Goal: Transaction & Acquisition: Download file/media

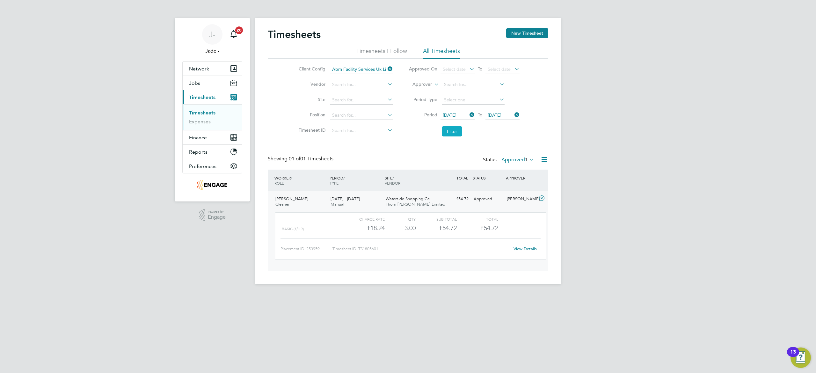
drag, startPoint x: 0, startPoint y: 0, endPoint x: 455, endPoint y: 129, distance: 473.1
click at [455, 129] on button "Filter" at bounding box center [452, 131] width 20 height 10
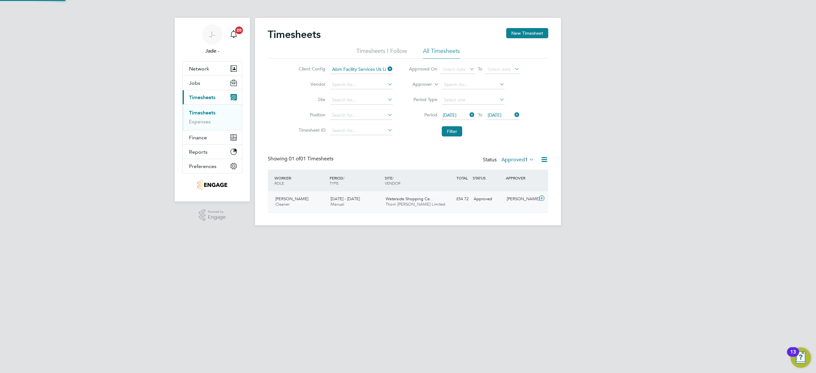
scroll to position [16, 55]
click at [511, 156] on label "Approved 1" at bounding box center [517, 159] width 33 height 6
click at [366, 68] on input at bounding box center [361, 69] width 63 height 9
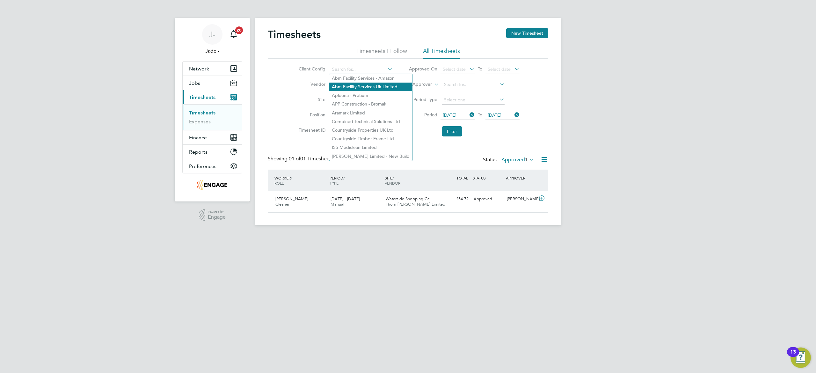
click at [356, 87] on li "Abm Facility Services Uk Limited" at bounding box center [370, 87] width 83 height 9
type input "Abm Facility Services Uk Limited"
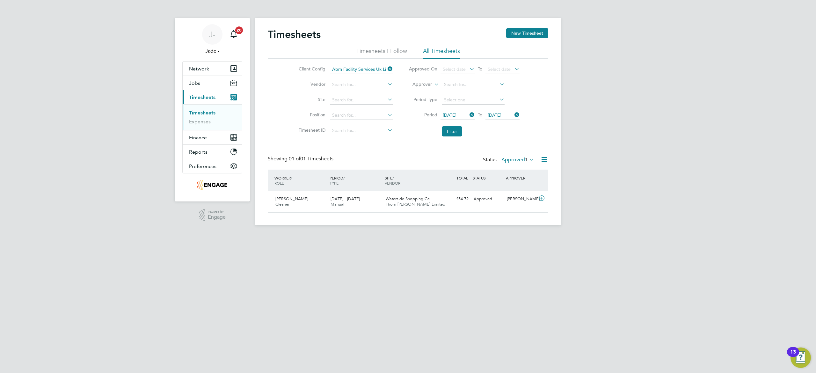
click at [356, 64] on li "Client Config Abm Facility Services Uk Limited" at bounding box center [345, 69] width 112 height 15
click at [361, 67] on input at bounding box center [361, 69] width 63 height 9
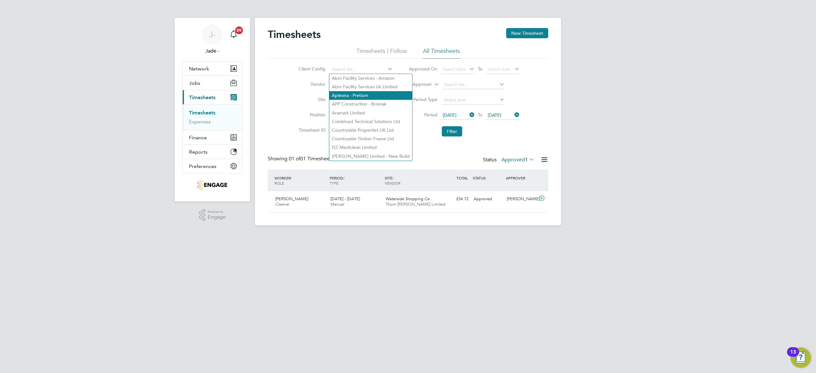
click at [361, 92] on li "Apleona - Pretium" at bounding box center [370, 95] width 83 height 9
type input "Apleona - Pretium"
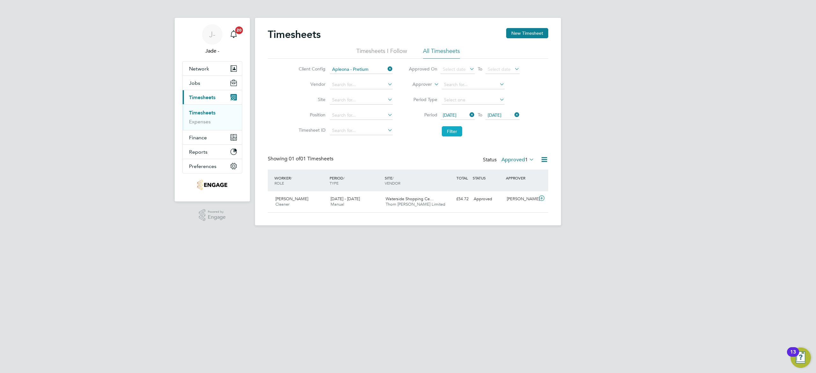
click at [454, 127] on button "Filter" at bounding box center [452, 131] width 20 height 10
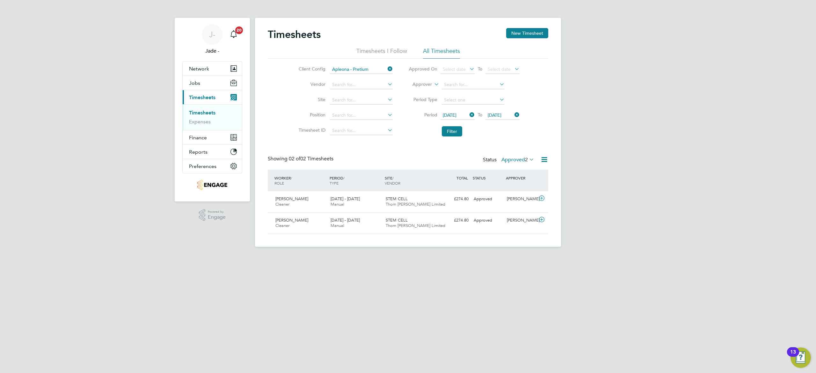
click at [521, 152] on div "Timesheets New Timesheet Timesheets I Follow All Timesheets Client Config Apleo…" at bounding box center [408, 131] width 280 height 206
click at [515, 160] on label "Approved 2" at bounding box center [517, 159] width 33 height 6
click at [524, 187] on li "Submitted" at bounding box center [517, 188] width 29 height 9
click at [453, 132] on button "Filter" at bounding box center [452, 131] width 20 height 10
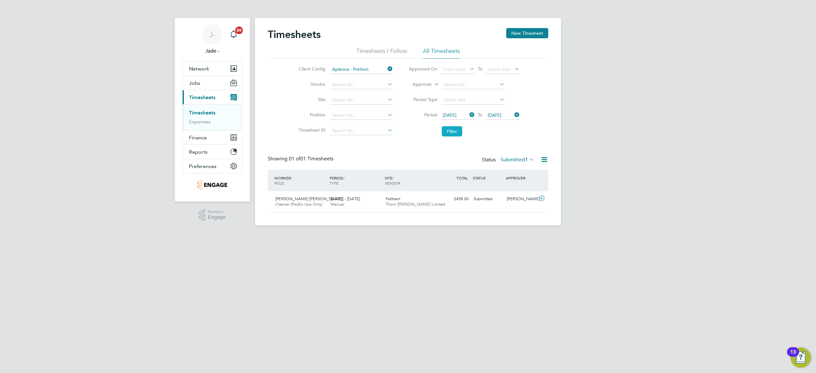
click at [453, 132] on button "Filter" at bounding box center [452, 131] width 20 height 10
click at [451, 133] on button "Filter" at bounding box center [452, 131] width 20 height 10
click at [351, 70] on input at bounding box center [361, 69] width 63 height 9
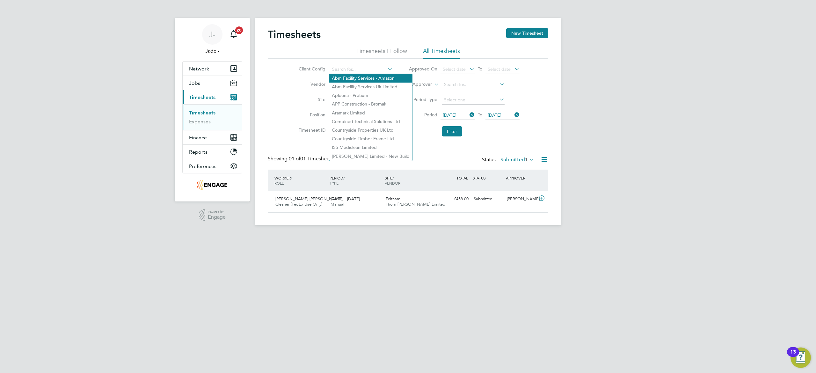
click at [378, 79] on li "Abm Facility Services - Amazon" at bounding box center [370, 78] width 83 height 9
type input "Abm Facility Services - Amazon"
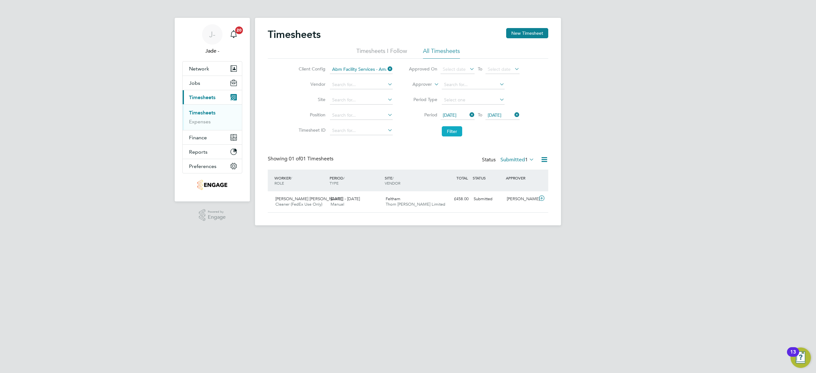
click at [453, 132] on button "Filter" at bounding box center [452, 131] width 20 height 10
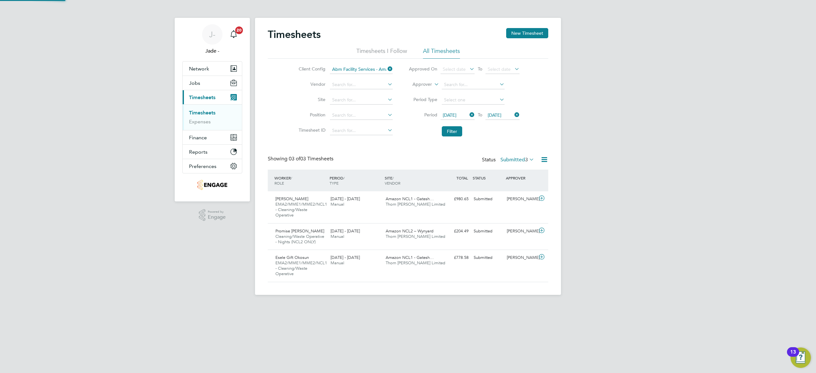
scroll to position [0, 0]
click at [339, 209] on div "[DATE] - [DATE] Manual" at bounding box center [355, 202] width 55 height 16
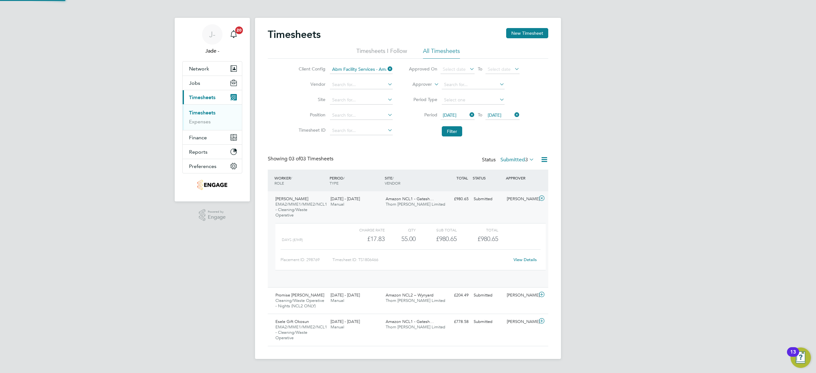
scroll to position [11, 62]
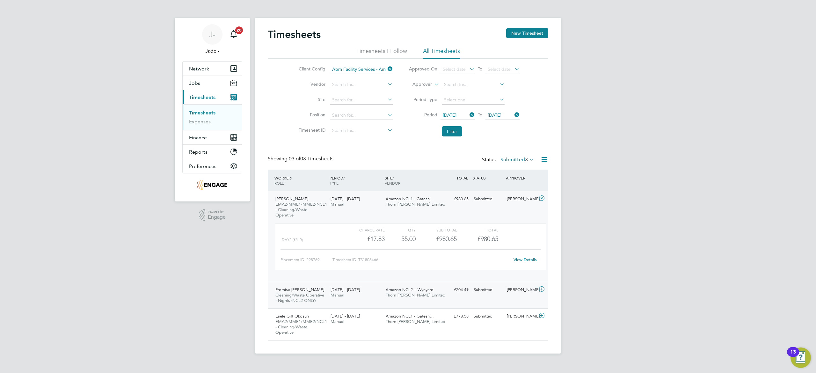
click at [336, 296] on span "Manual" at bounding box center [337, 294] width 14 height 5
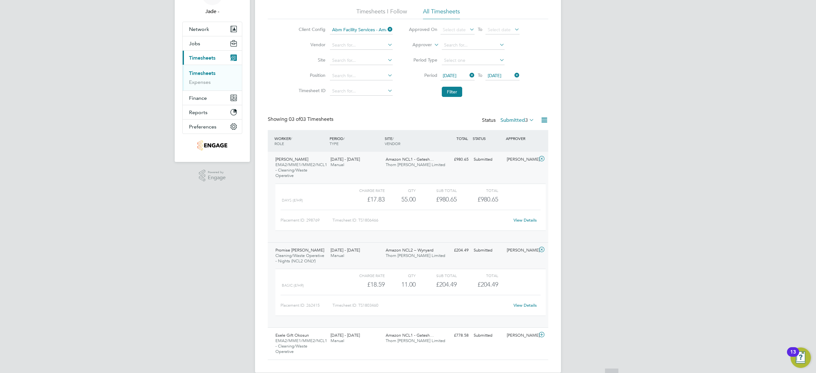
scroll to position [50, 0]
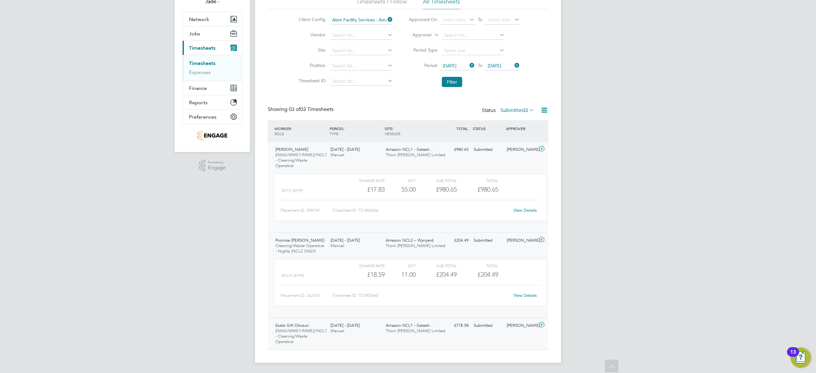
click at [360, 331] on div "[DATE] - [DATE] Manual" at bounding box center [355, 328] width 55 height 16
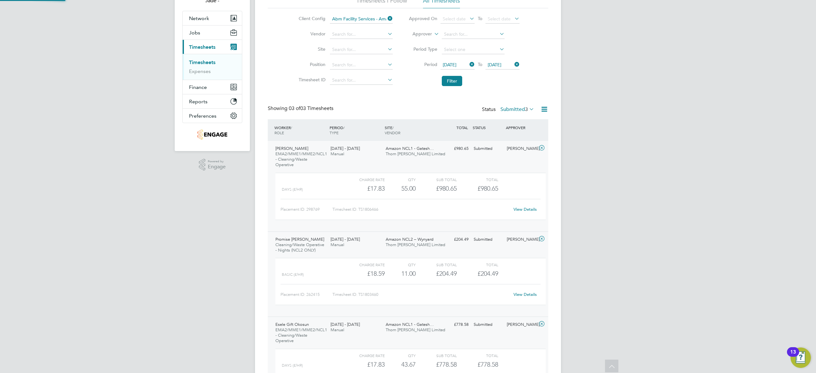
scroll to position [3, 3]
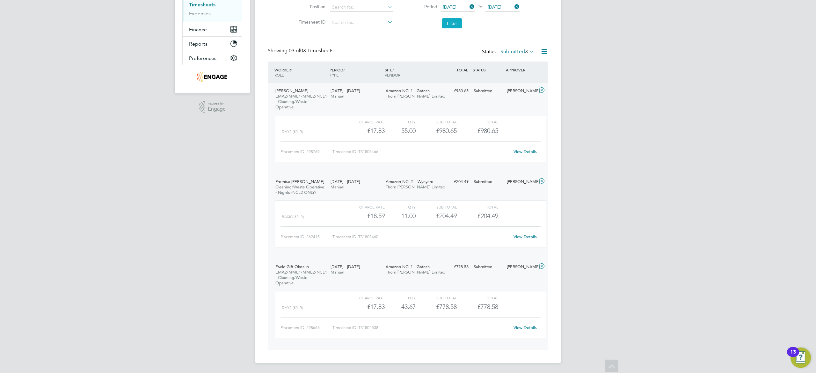
click at [455, 25] on button "Filter" at bounding box center [452, 23] width 20 height 10
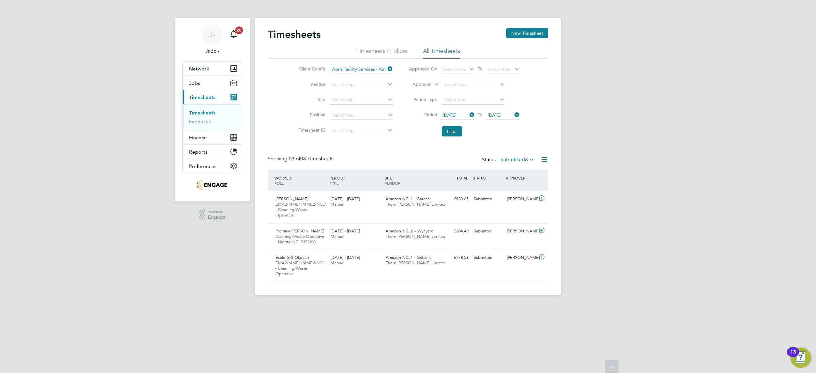
scroll to position [3, 3]
click at [449, 137] on li "Filter" at bounding box center [463, 131] width 127 height 17
click at [452, 131] on button "Filter" at bounding box center [452, 131] width 20 height 10
click at [452, 130] on button "Filter" at bounding box center [452, 131] width 20 height 10
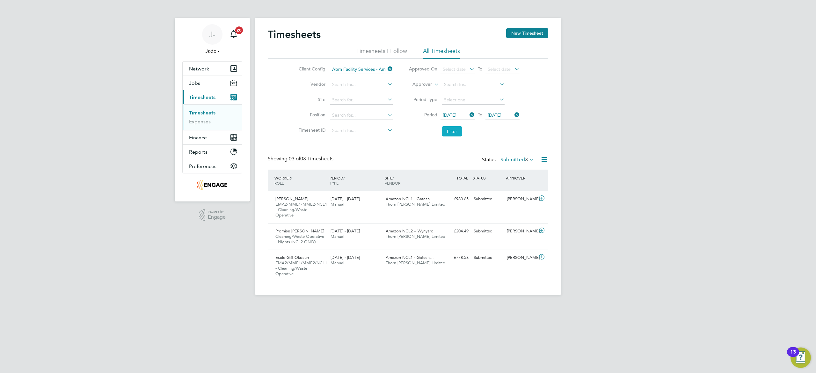
click at [451, 135] on button "Filter" at bounding box center [452, 131] width 20 height 10
click at [375, 67] on input at bounding box center [361, 69] width 63 height 9
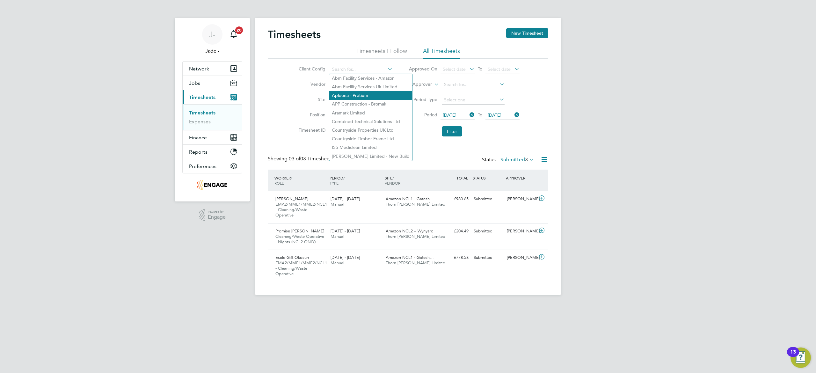
click at [365, 91] on li "Apleona - Pretium" at bounding box center [370, 95] width 83 height 9
type input "Apleona - Pretium"
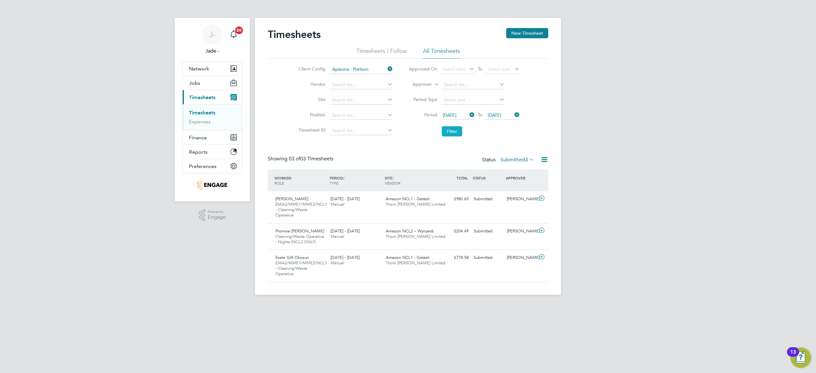
click at [447, 133] on button "Filter" at bounding box center [452, 131] width 20 height 10
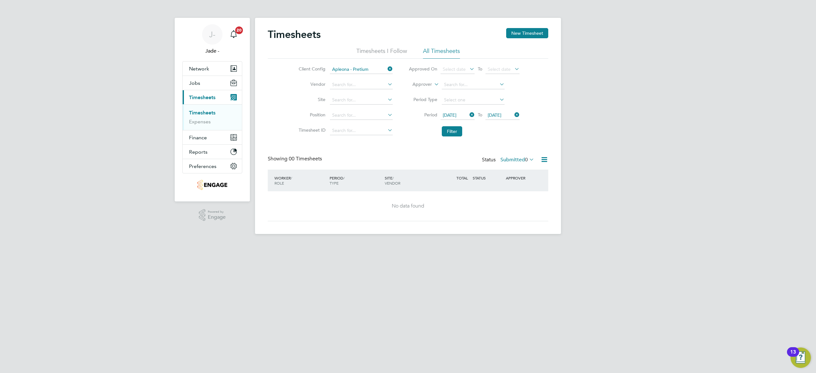
click at [509, 157] on label "Submitted 0" at bounding box center [517, 159] width 34 height 6
click at [518, 196] on li "Approved" at bounding box center [517, 197] width 29 height 9
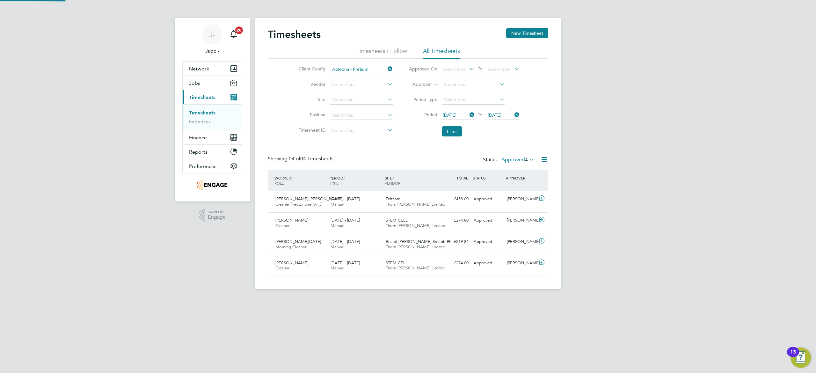
scroll to position [16, 55]
click at [543, 158] on icon at bounding box center [544, 159] width 8 height 8
click at [510, 187] on li "Download Timesheets Report" at bounding box center [504, 187] width 84 height 9
click at [451, 132] on button "Filter" at bounding box center [452, 131] width 20 height 10
click at [361, 68] on input "Apleona - Pretium" at bounding box center [361, 69] width 63 height 9
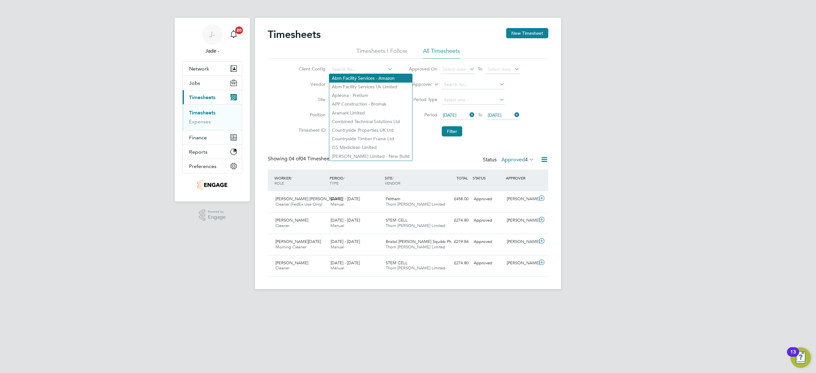
click at [377, 79] on li "Abm Facility Services - Amazon" at bounding box center [370, 78] width 83 height 9
type input "Abm Facility Services - Amazon"
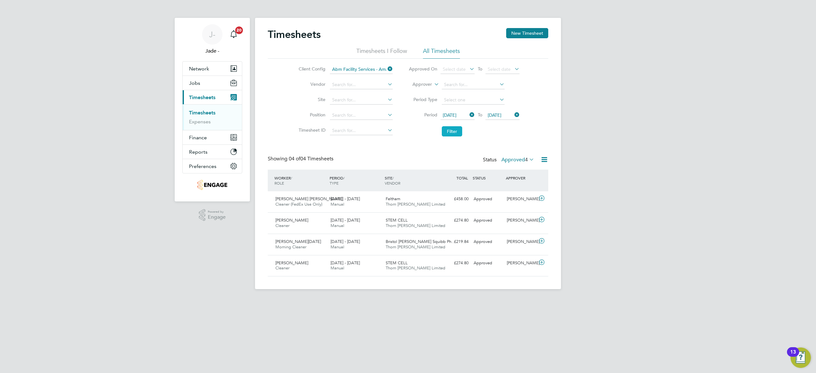
click at [447, 132] on button "Filter" at bounding box center [452, 131] width 20 height 10
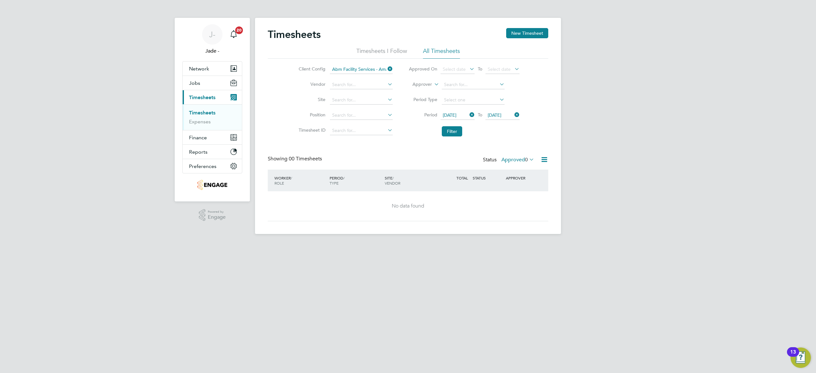
click at [517, 162] on label "Approved 0" at bounding box center [517, 159] width 33 height 6
click at [521, 188] on li "Submitted" at bounding box center [517, 188] width 29 height 9
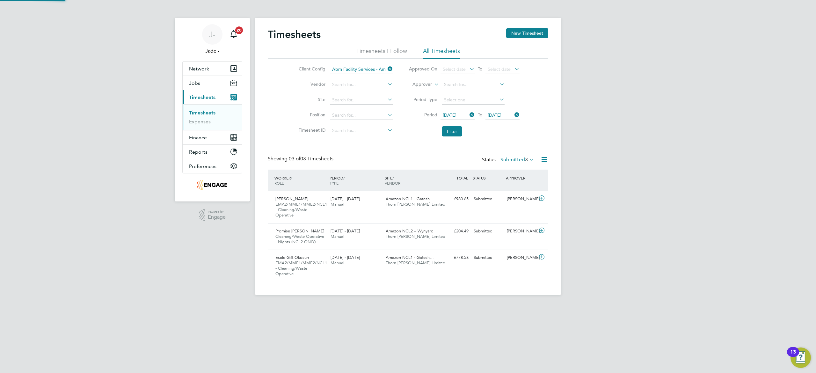
scroll to position [27, 55]
click at [450, 126] on li "Filter" at bounding box center [463, 131] width 127 height 17
click at [454, 133] on button "Filter" at bounding box center [452, 131] width 20 height 10
click at [542, 158] on icon at bounding box center [544, 159] width 8 height 8
click at [507, 187] on li "Download Timesheets Report" at bounding box center [504, 187] width 84 height 9
